Goal: Communication & Community: Answer question/provide support

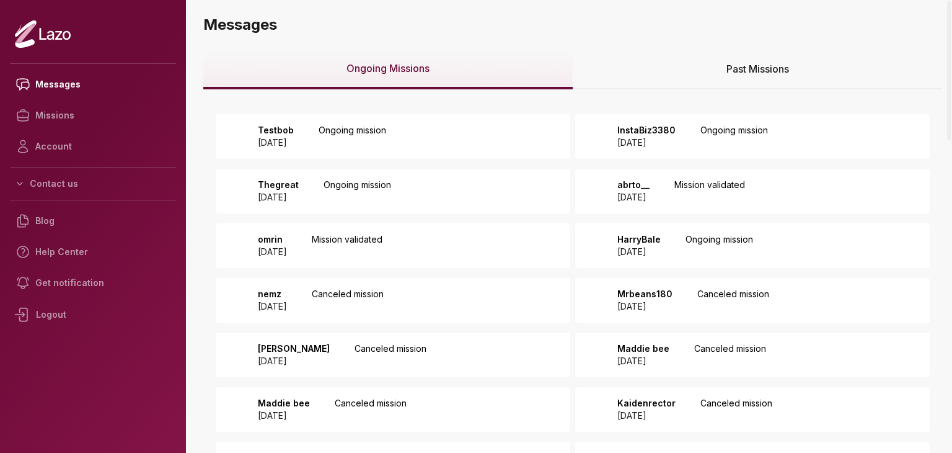
click at [294, 129] on p "Testbob" at bounding box center [276, 130] width 36 height 12
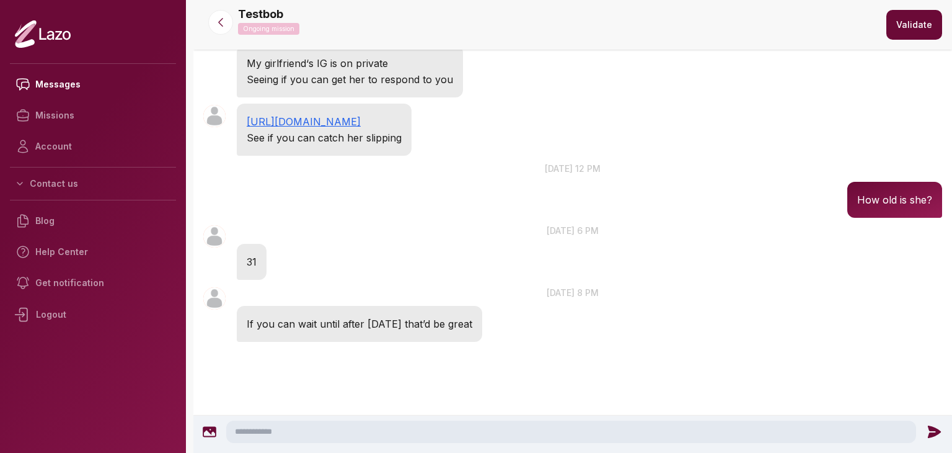
scroll to position [78, 0]
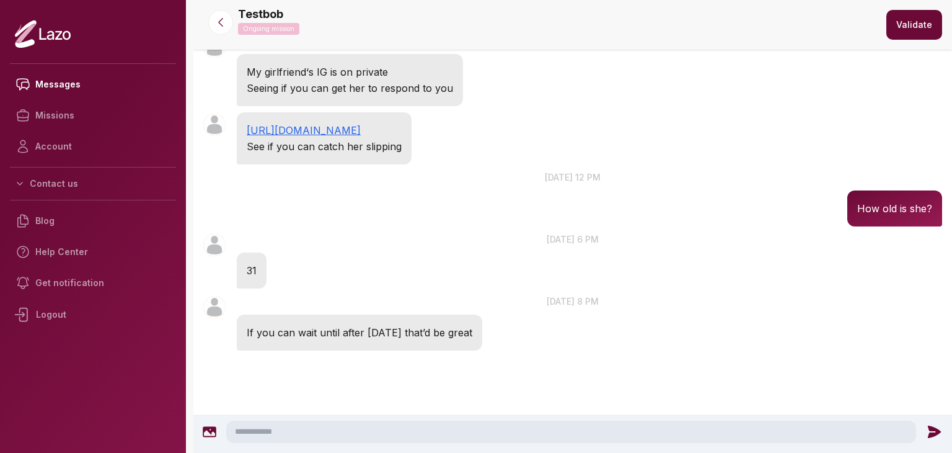
click at [372, 428] on textarea at bounding box center [571, 431] width 690 height 22
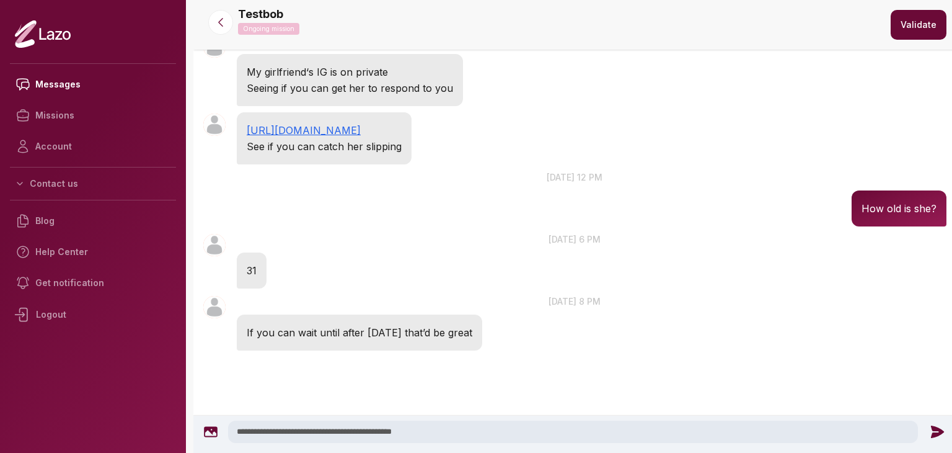
type textarea "**********"
click at [936, 430] on icon at bounding box center [937, 431] width 13 height 12
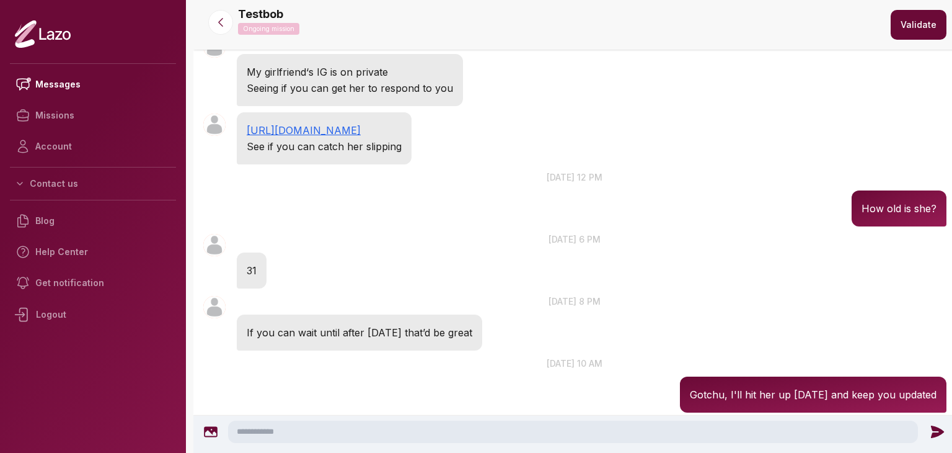
scroll to position [140, 0]
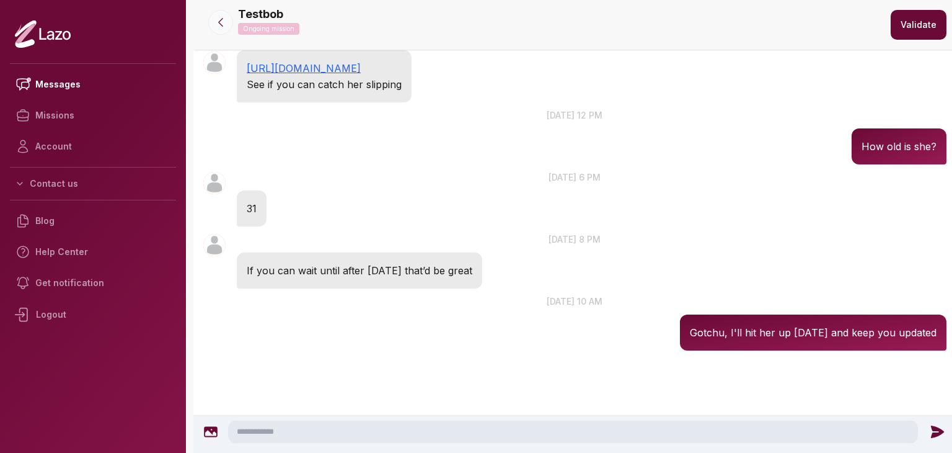
click at [226, 20] on icon at bounding box center [221, 22] width 12 height 12
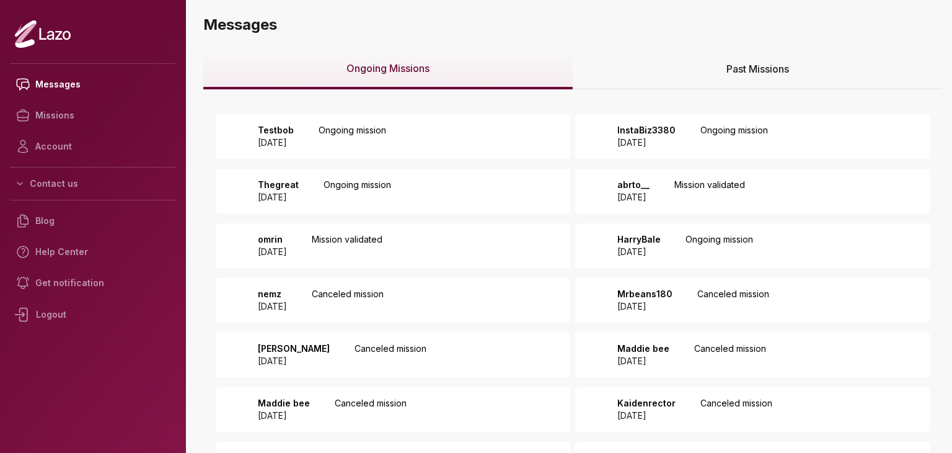
click at [668, 138] on p "2025 August 14" at bounding box center [647, 142] width 58 height 12
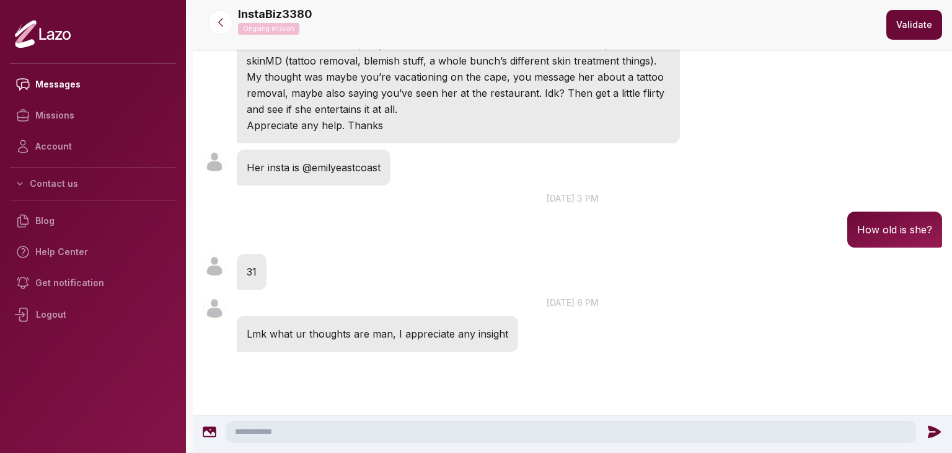
scroll to position [236, 0]
click at [342, 433] on textarea at bounding box center [571, 431] width 690 height 22
type textarea "*"
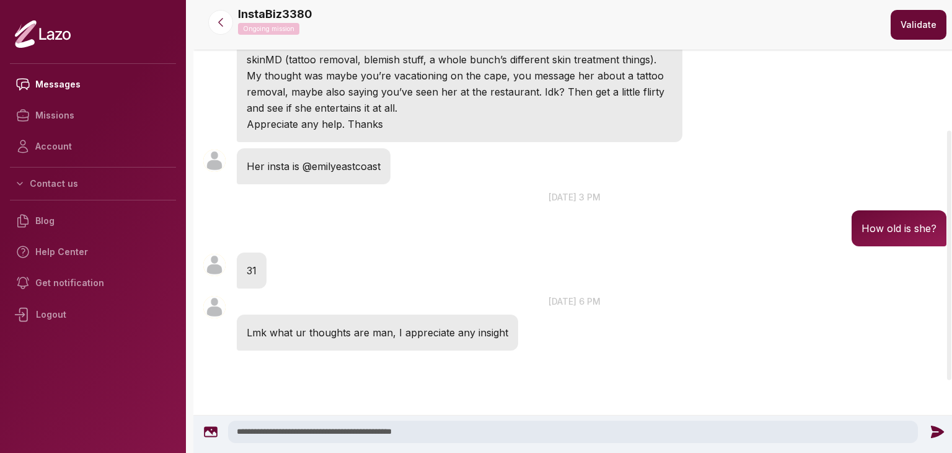
type textarea "**********"
click at [928, 422] on div "**********" at bounding box center [575, 431] width 752 height 22
click at [931, 430] on icon at bounding box center [937, 431] width 13 height 12
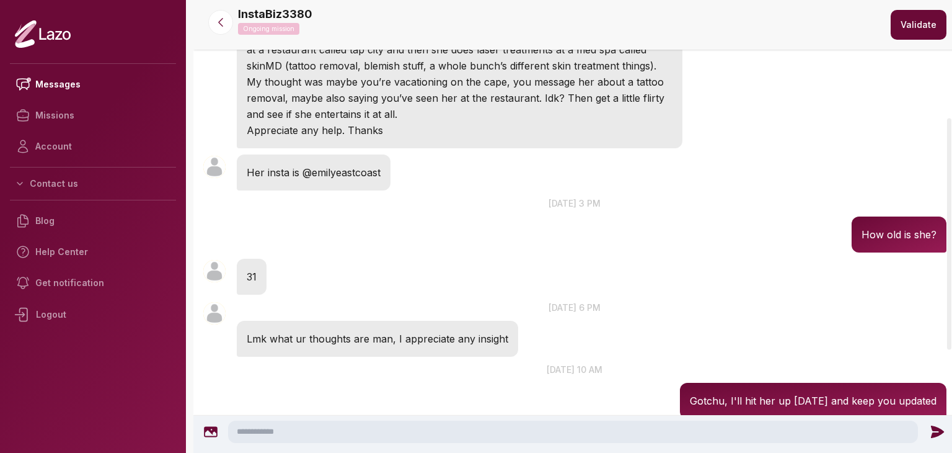
scroll to position [231, 0]
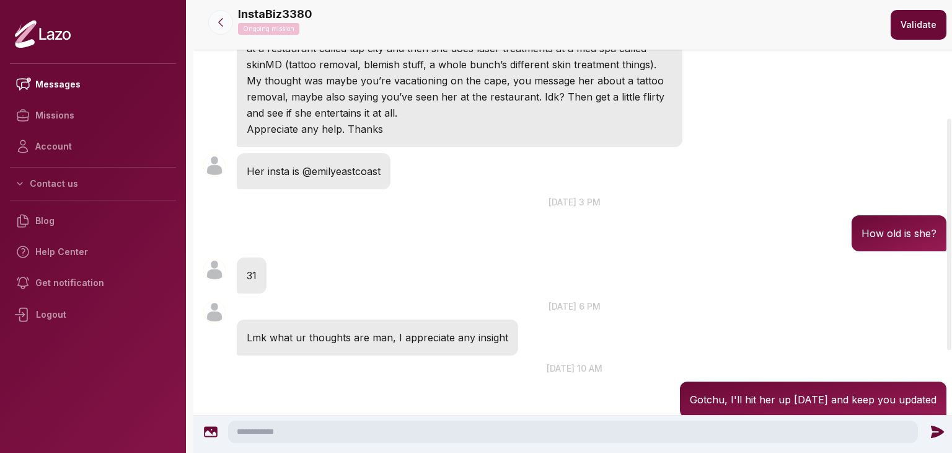
click at [216, 16] on icon at bounding box center [221, 22] width 12 height 12
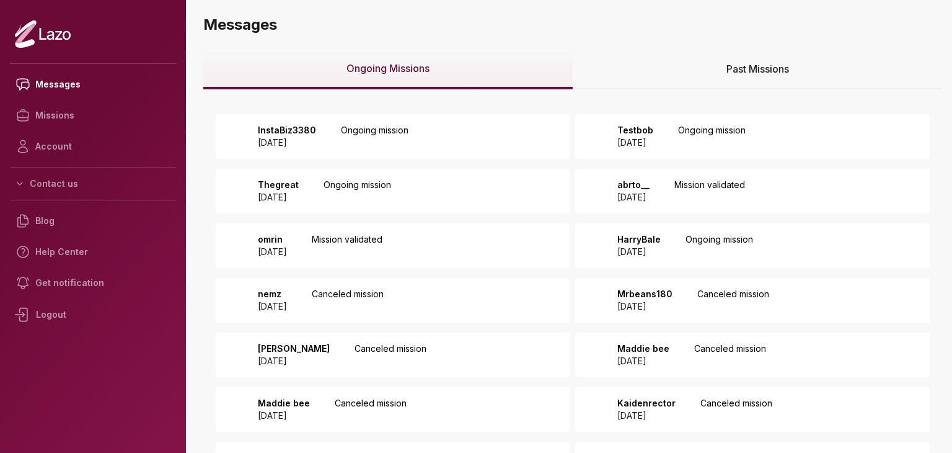
click at [458, 187] on div "Thegreat 2025 August 11 Ongoing mission" at bounding box center [393, 191] width 355 height 45
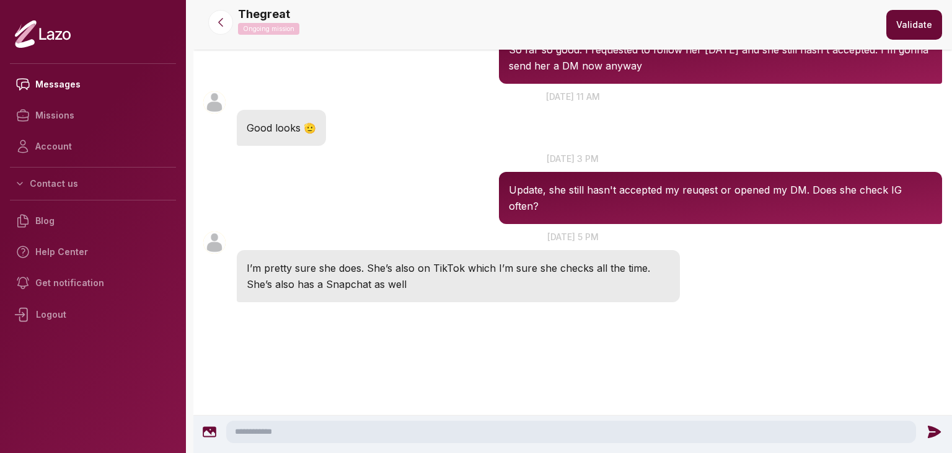
scroll to position [491, 0]
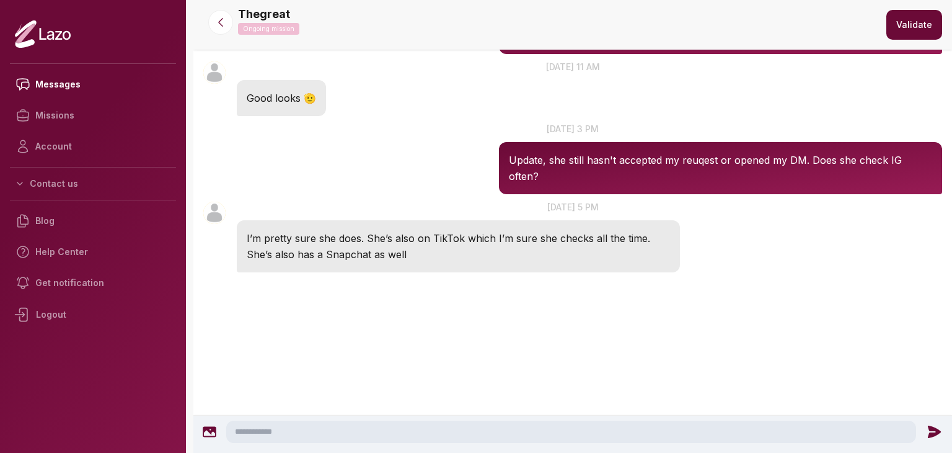
click at [501, 440] on textarea at bounding box center [571, 431] width 690 height 22
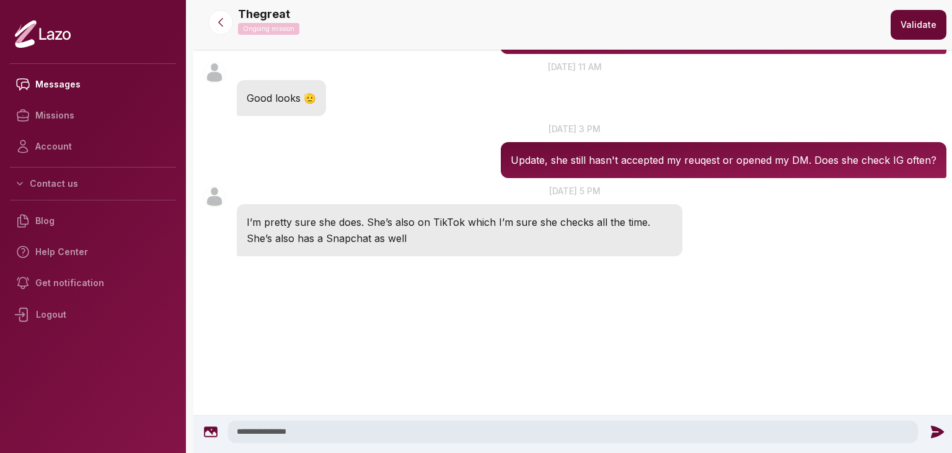
type textarea "**********"
click at [930, 424] on icon at bounding box center [938, 432] width 16 height 16
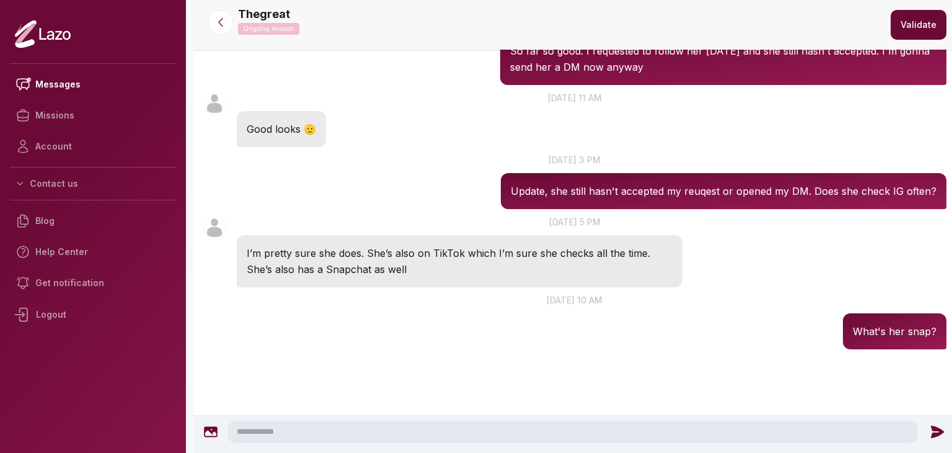
scroll to position [459, 0]
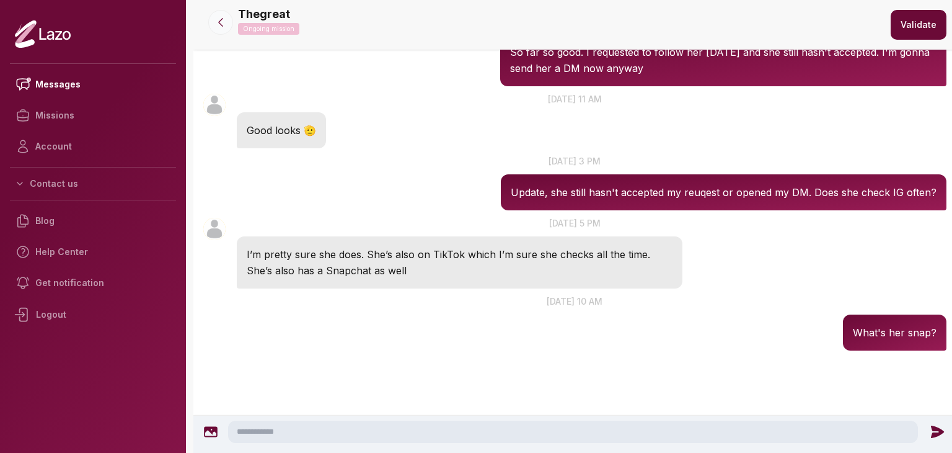
click at [221, 30] on button at bounding box center [220, 22] width 25 height 25
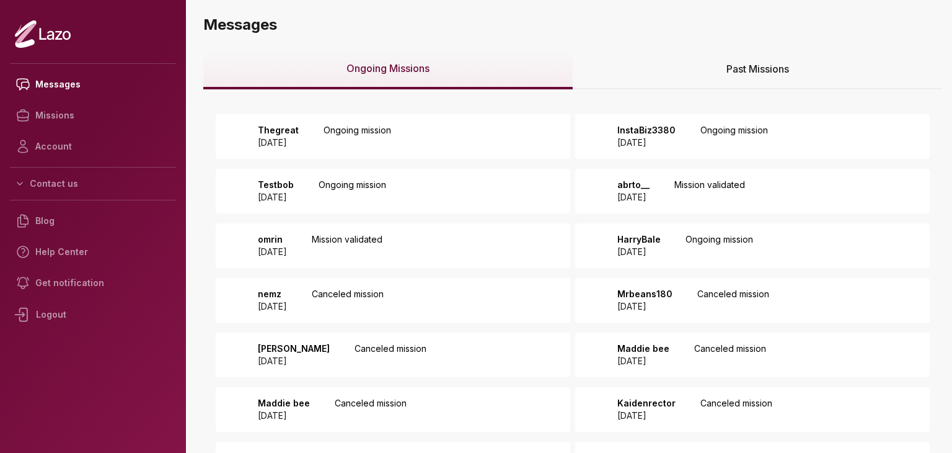
click at [699, 241] on div "HarryBale [DATE] Ongoing mission" at bounding box center [681, 245] width 143 height 25
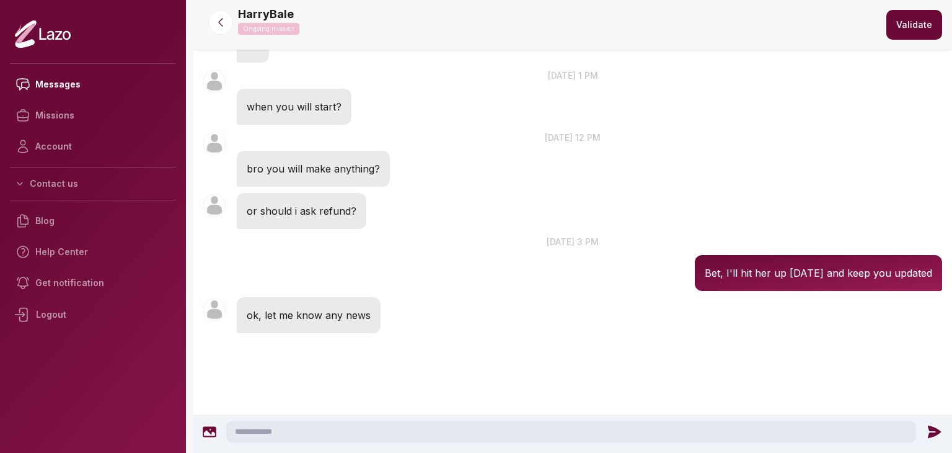
scroll to position [541, 0]
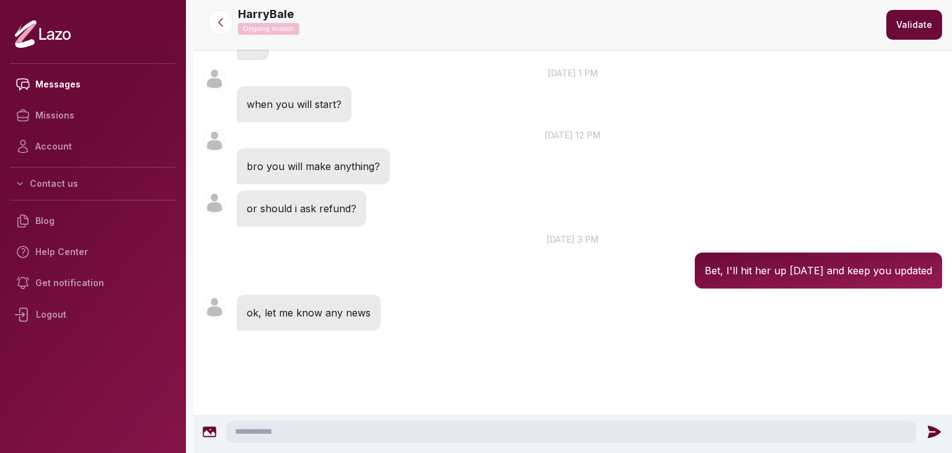
click at [533, 428] on textarea at bounding box center [571, 431] width 690 height 22
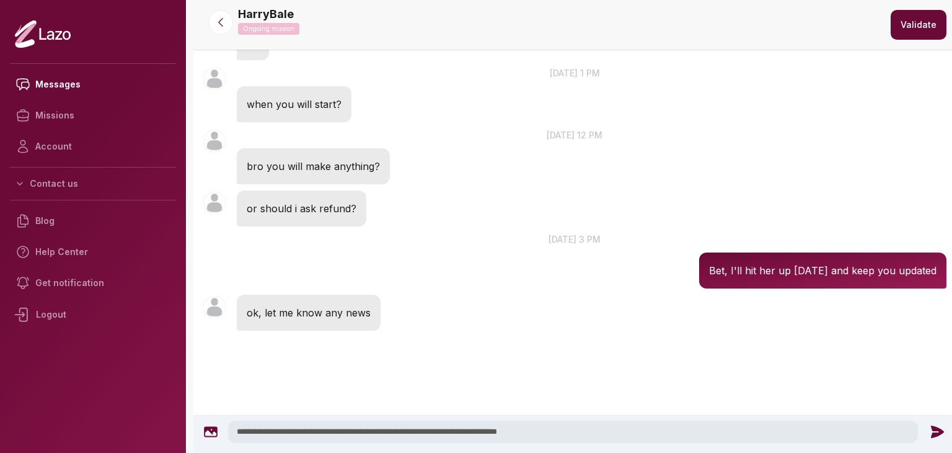
type textarea "**********"
click at [935, 427] on icon at bounding box center [938, 432] width 16 height 16
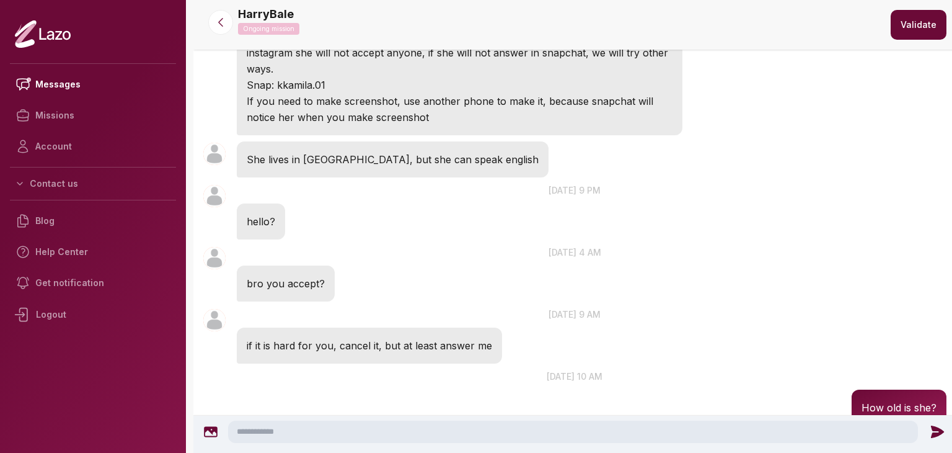
scroll to position [715, 0]
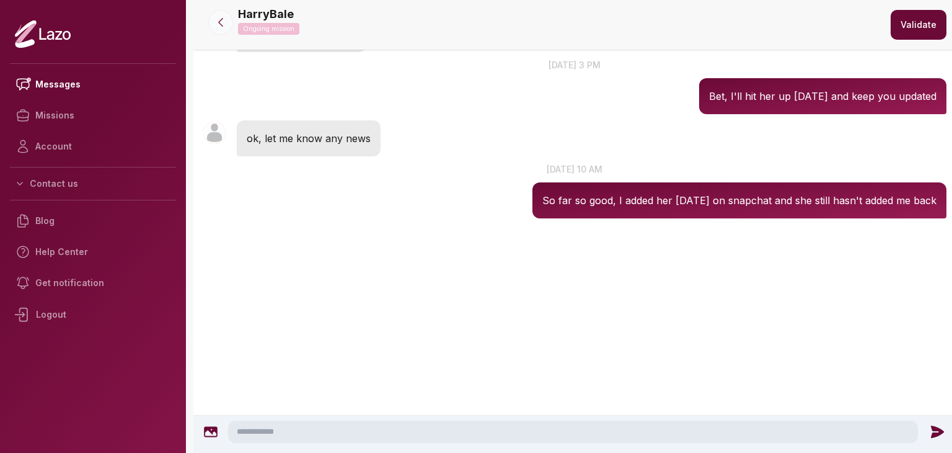
click at [222, 28] on icon at bounding box center [221, 22] width 12 height 12
